Goal: Navigation & Orientation: Find specific page/section

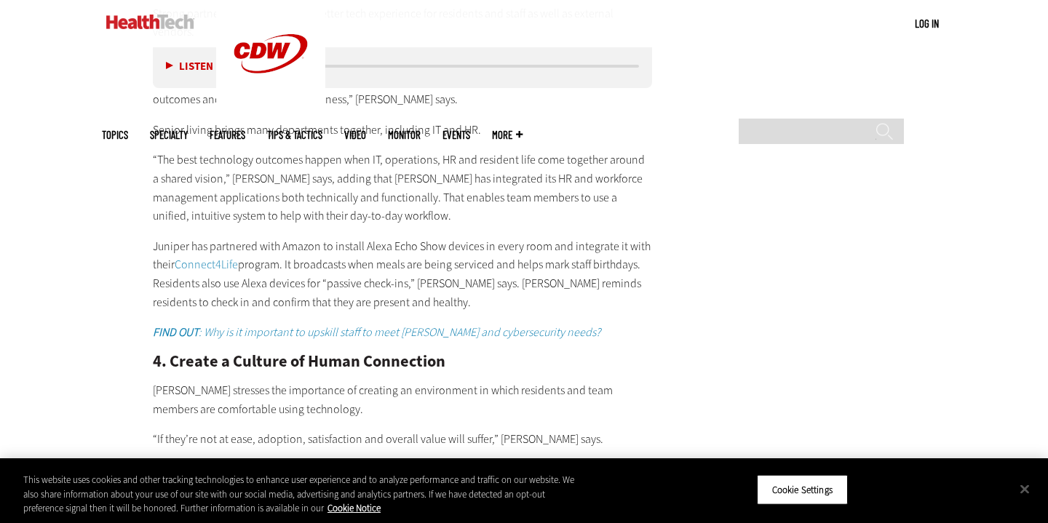
scroll to position [2767, 0]
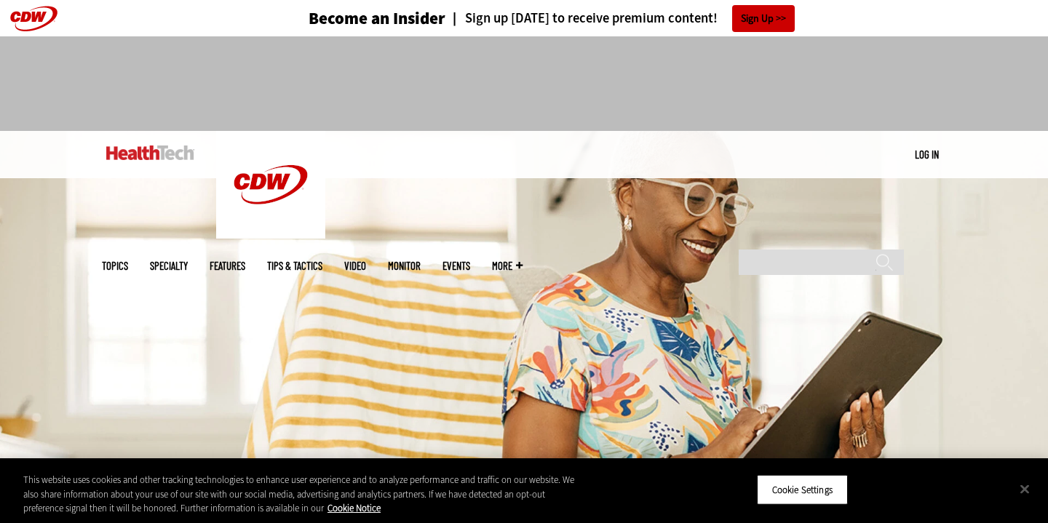
click at [371, 333] on img at bounding box center [524, 313] width 1048 height 364
click at [377, 301] on img at bounding box center [524, 313] width 1048 height 364
click at [357, 185] on img at bounding box center [524, 313] width 1048 height 364
click at [705, 164] on div "MENU Log in Mobile menu Topics Artificial Intelligence Cloud Data Analytics Dat…" at bounding box center [524, 154] width 845 height 47
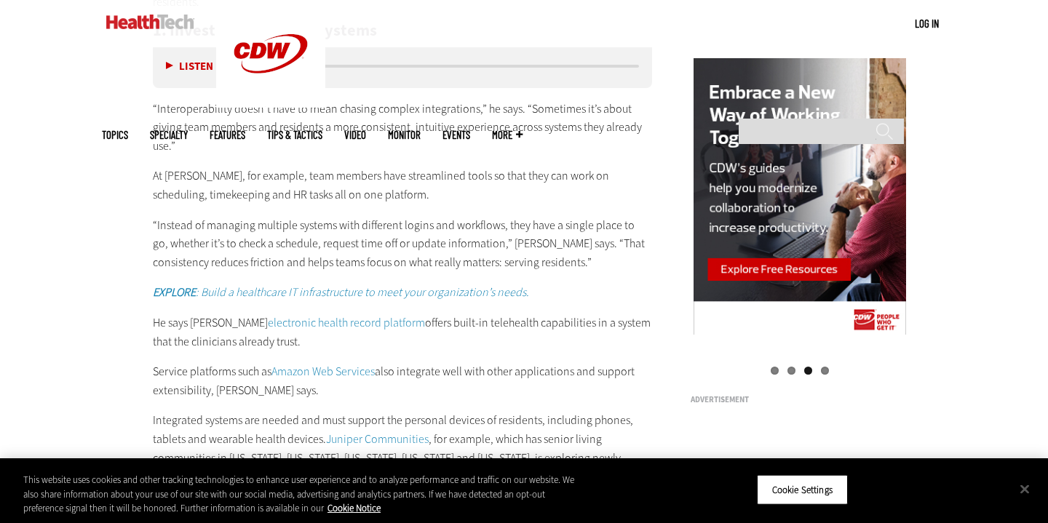
scroll to position [1398, 0]
